Goal: Navigation & Orientation: Find specific page/section

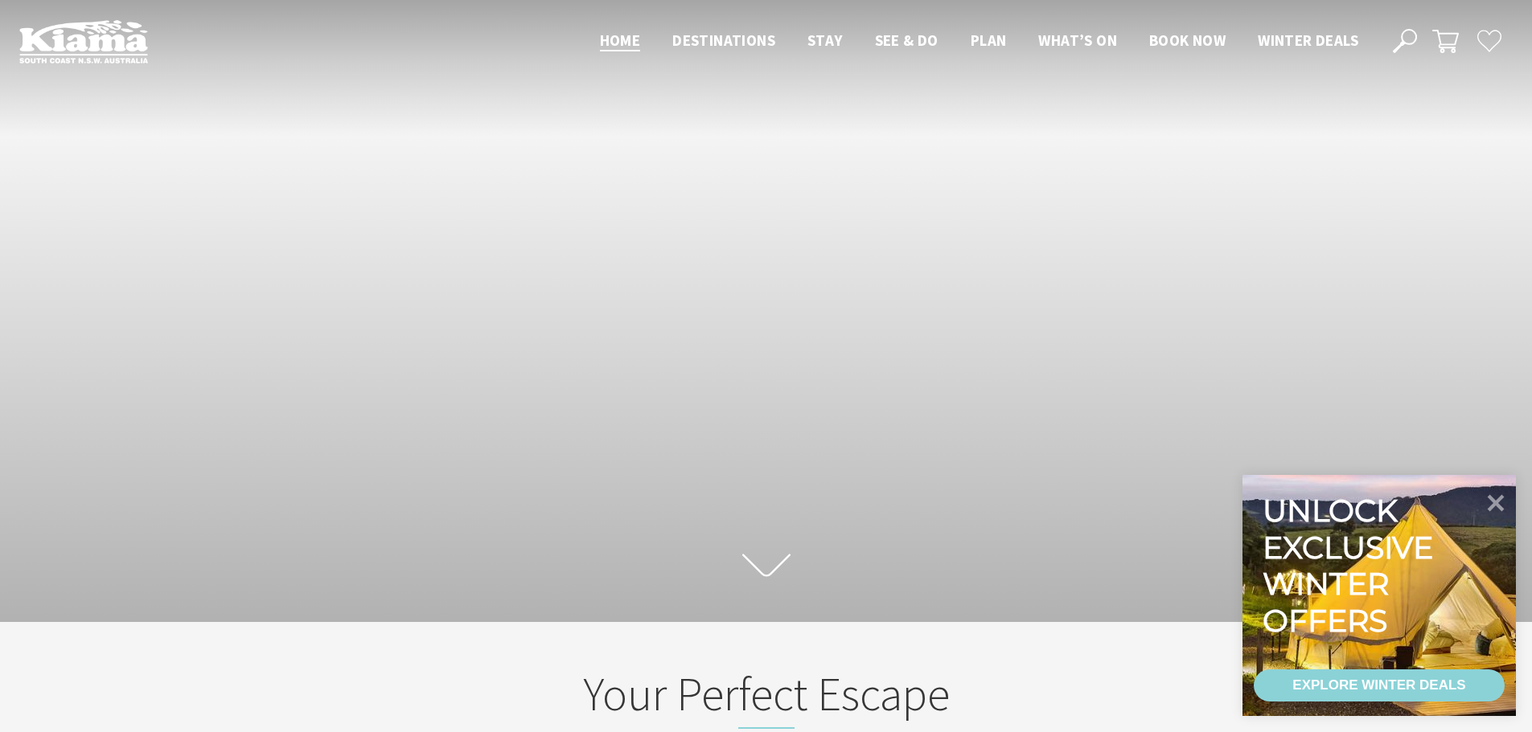
scroll to position [25, 1544]
click at [1499, 500] on icon at bounding box center [1495, 502] width 19 height 19
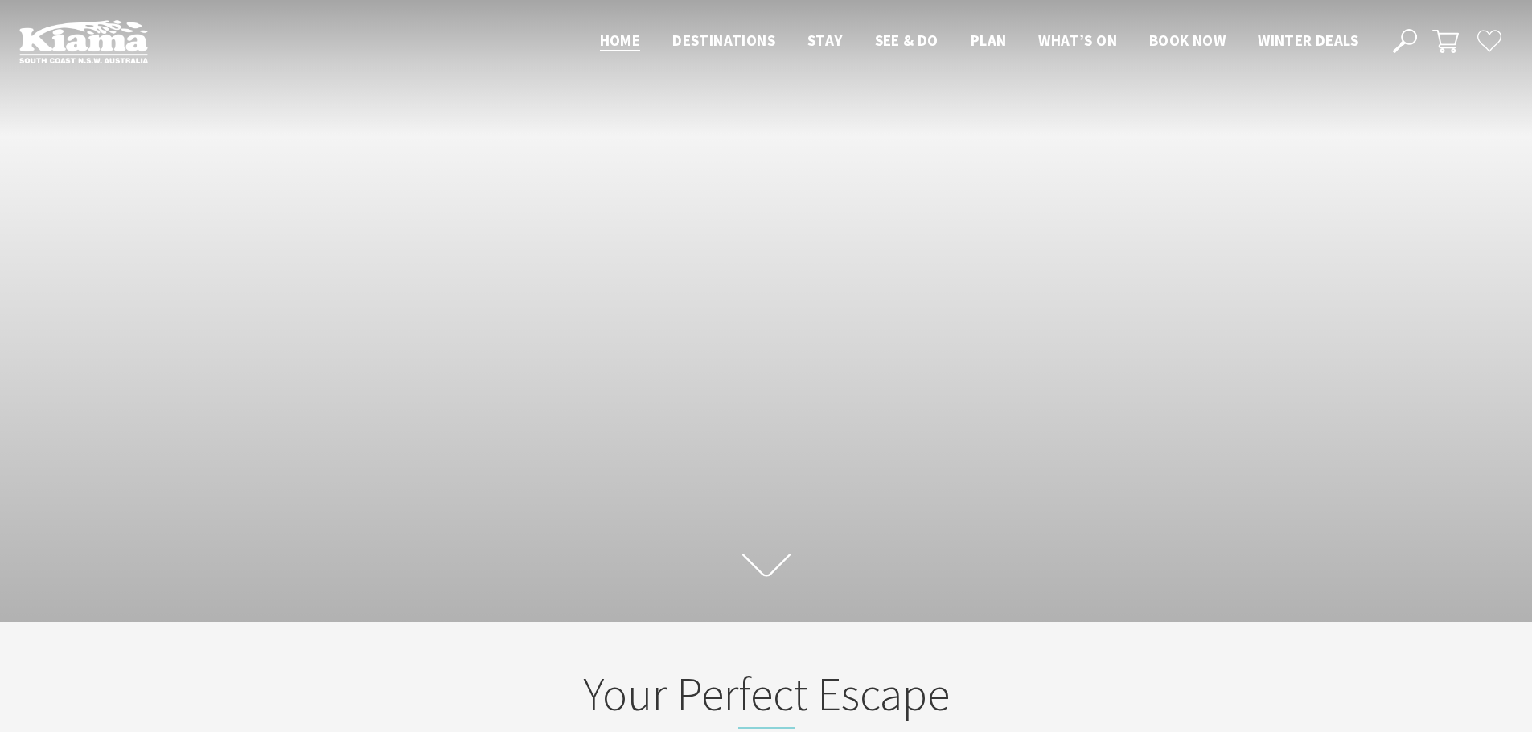
scroll to position [281, 1544]
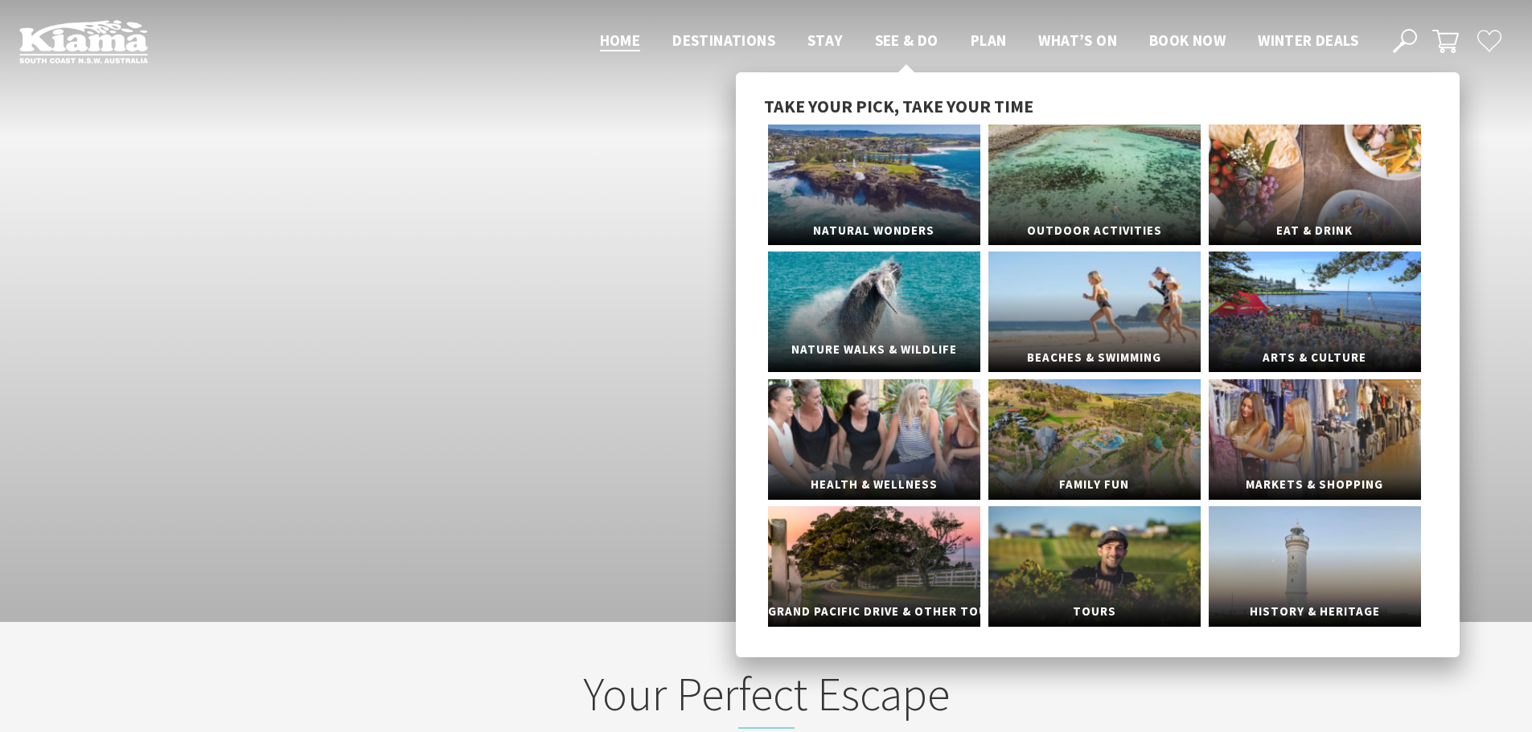
click at [931, 321] on link "Nature Walks & Wildlife" at bounding box center [874, 312] width 212 height 121
